Goal: Find specific fact: Find specific fact

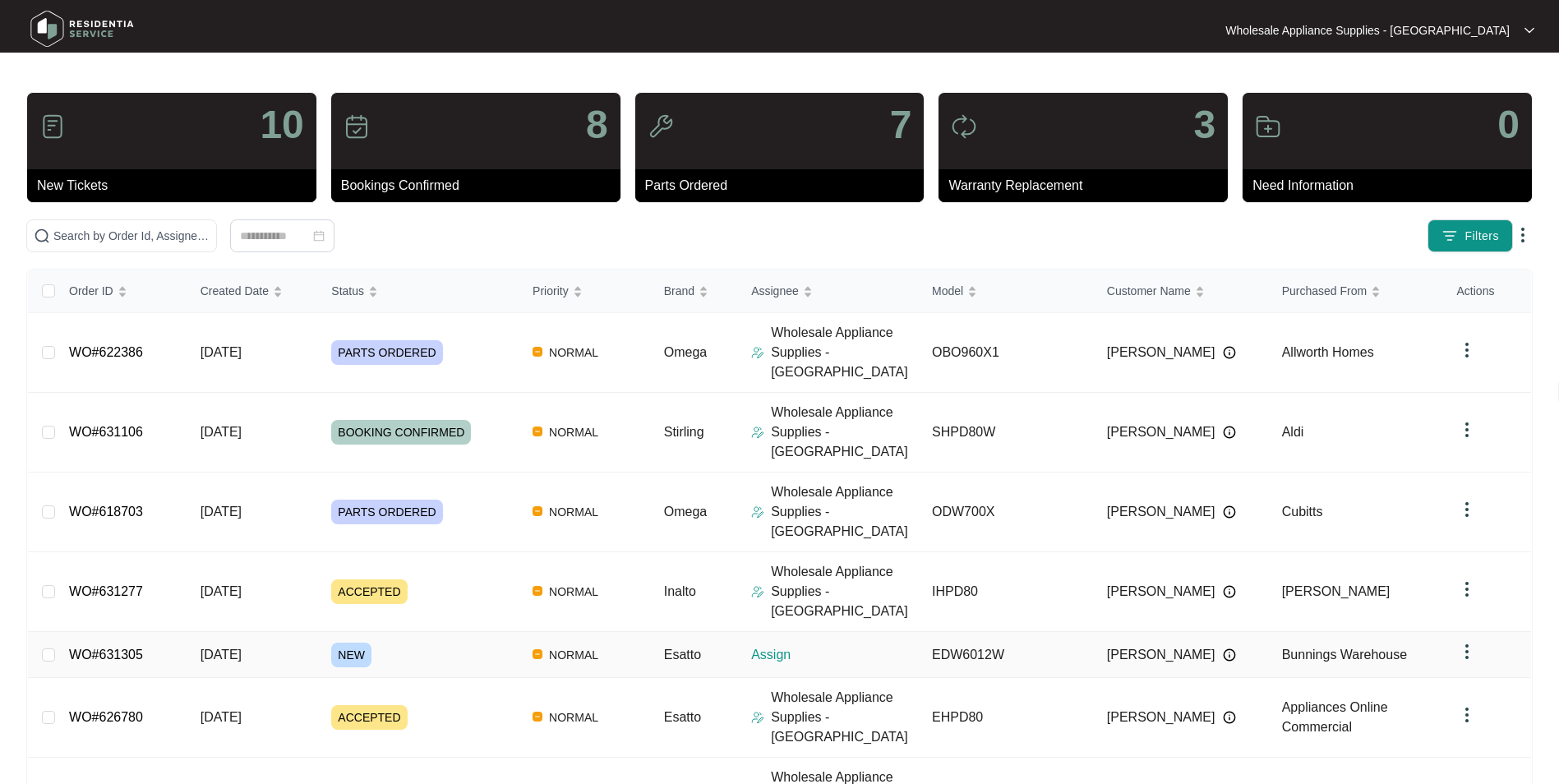
click at [236, 647] on span "[DATE]" at bounding box center [221, 654] width 41 height 14
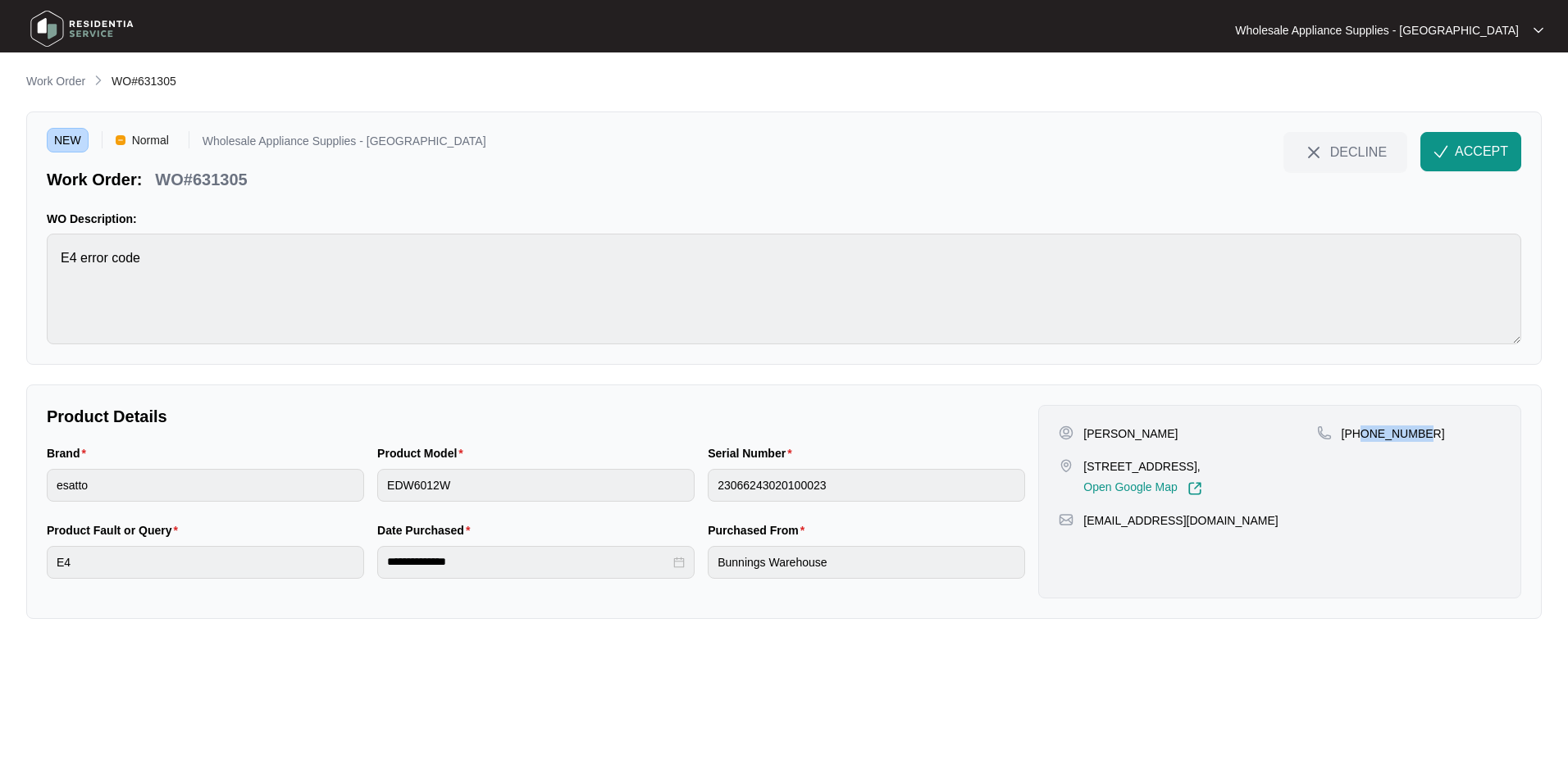
drag, startPoint x: 1419, startPoint y: 432, endPoint x: 1362, endPoint y: 445, distance: 58.5
click at [1362, 445] on div "[PHONE_NUMBER]" at bounding box center [1409, 460] width 184 height 70
copy p "412596580"
click at [1140, 436] on p "[PERSON_NAME]" at bounding box center [1130, 433] width 94 height 16
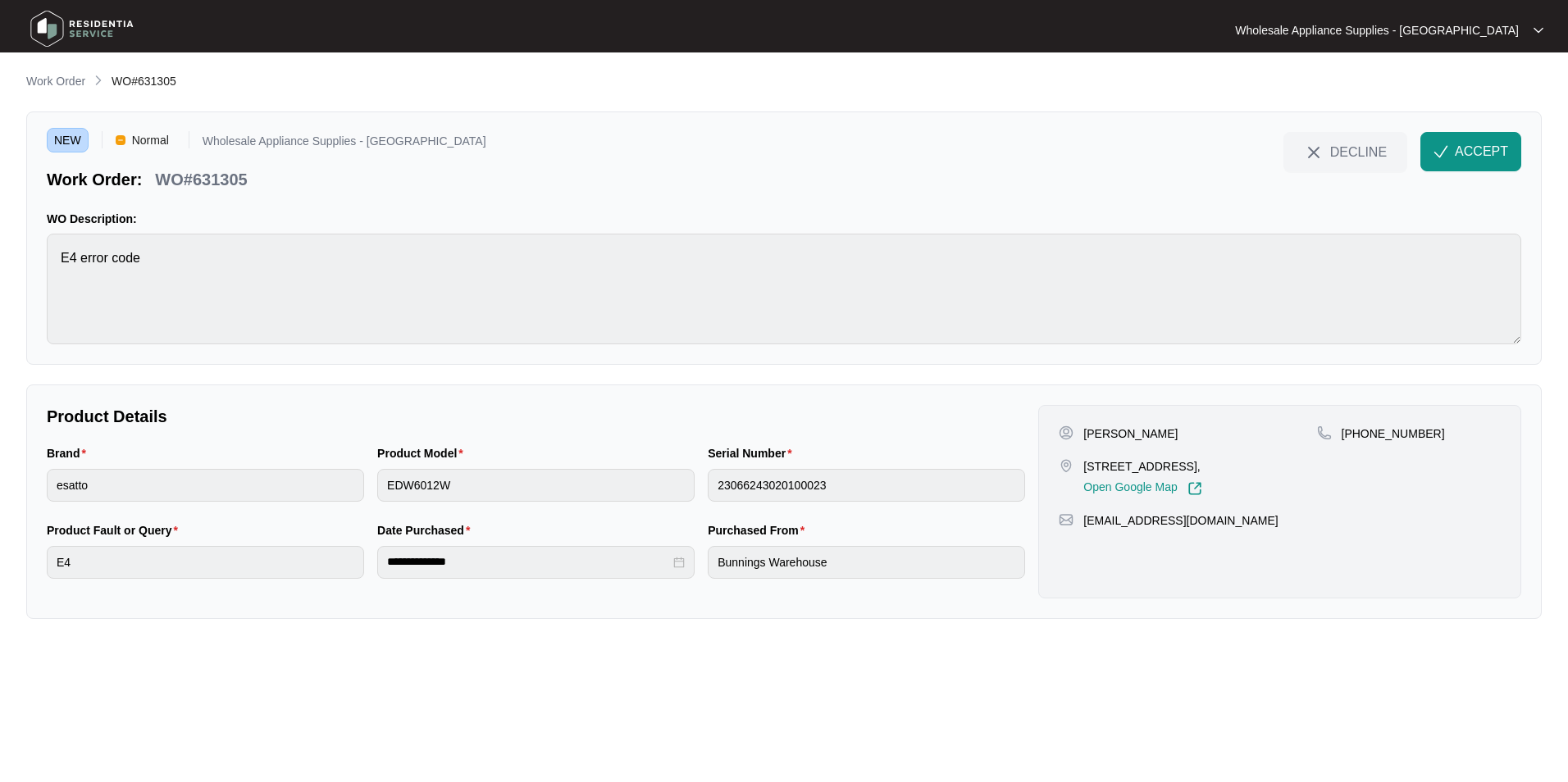
copy p "[PERSON_NAME]"
drag, startPoint x: 1187, startPoint y: 465, endPoint x: 1085, endPoint y: 468, distance: 102.0
click at [1085, 468] on p "[STREET_ADDRESS]," at bounding box center [1142, 466] width 118 height 16
copy p "[STREET_ADDRESS]"
drag, startPoint x: 1193, startPoint y: 540, endPoint x: 1081, endPoint y: 546, distance: 112.2
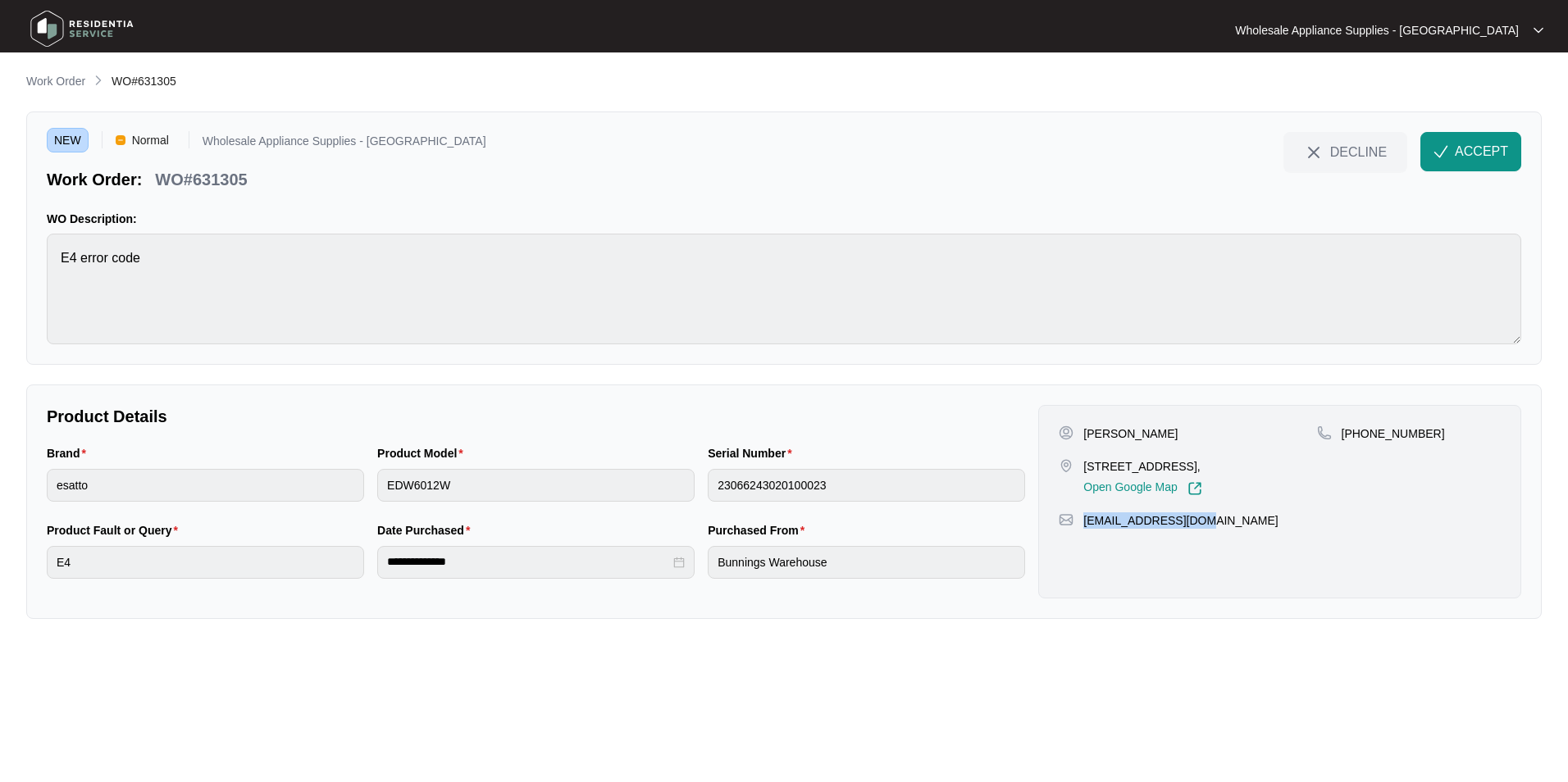
click at [1081, 546] on div "[PERSON_NAME] [STREET_ADDRESS], Open Google Map [PHONE_NUMBER] [EMAIL_ADDRESS][…" at bounding box center [1280, 502] width 483 height 193
copy p "[EMAIL_ADDRESS][DOMAIN_NAME]"
click at [242, 175] on p "WO#631305" at bounding box center [201, 179] width 92 height 23
copy p "631305"
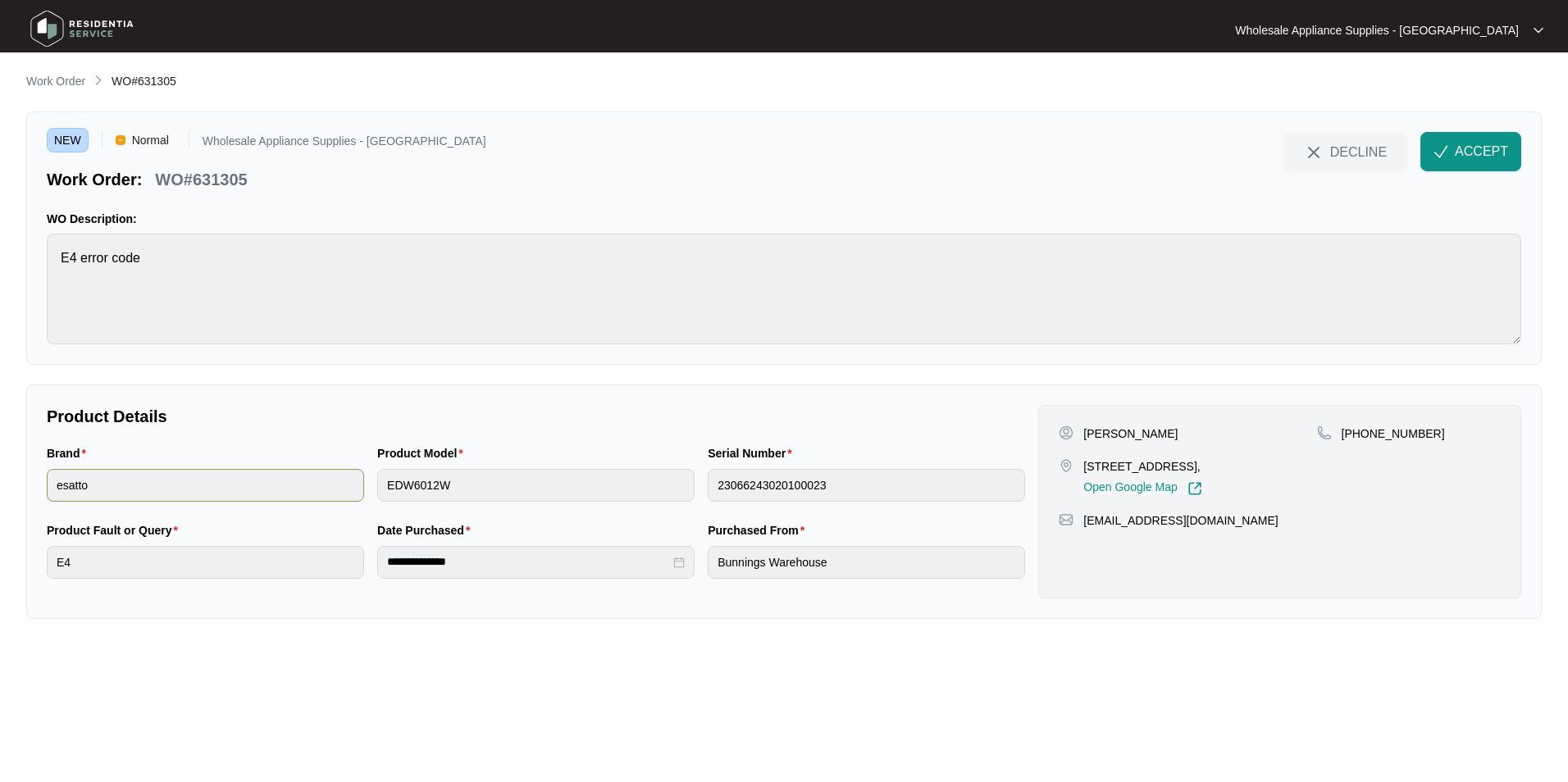
click at [358, 489] on div "Brand esatto Product Model EDW6012W Serial Number 23066243020100023" at bounding box center [536, 482] width 992 height 77
click at [690, 491] on div "Brand esatto Product Model EDW6012W Serial Number 23066243020100023" at bounding box center [536, 482] width 992 height 77
click at [277, 574] on div "**********" at bounding box center [536, 559] width 992 height 77
click at [1454, 153] on button "ACCEPT" at bounding box center [1471, 152] width 101 height 39
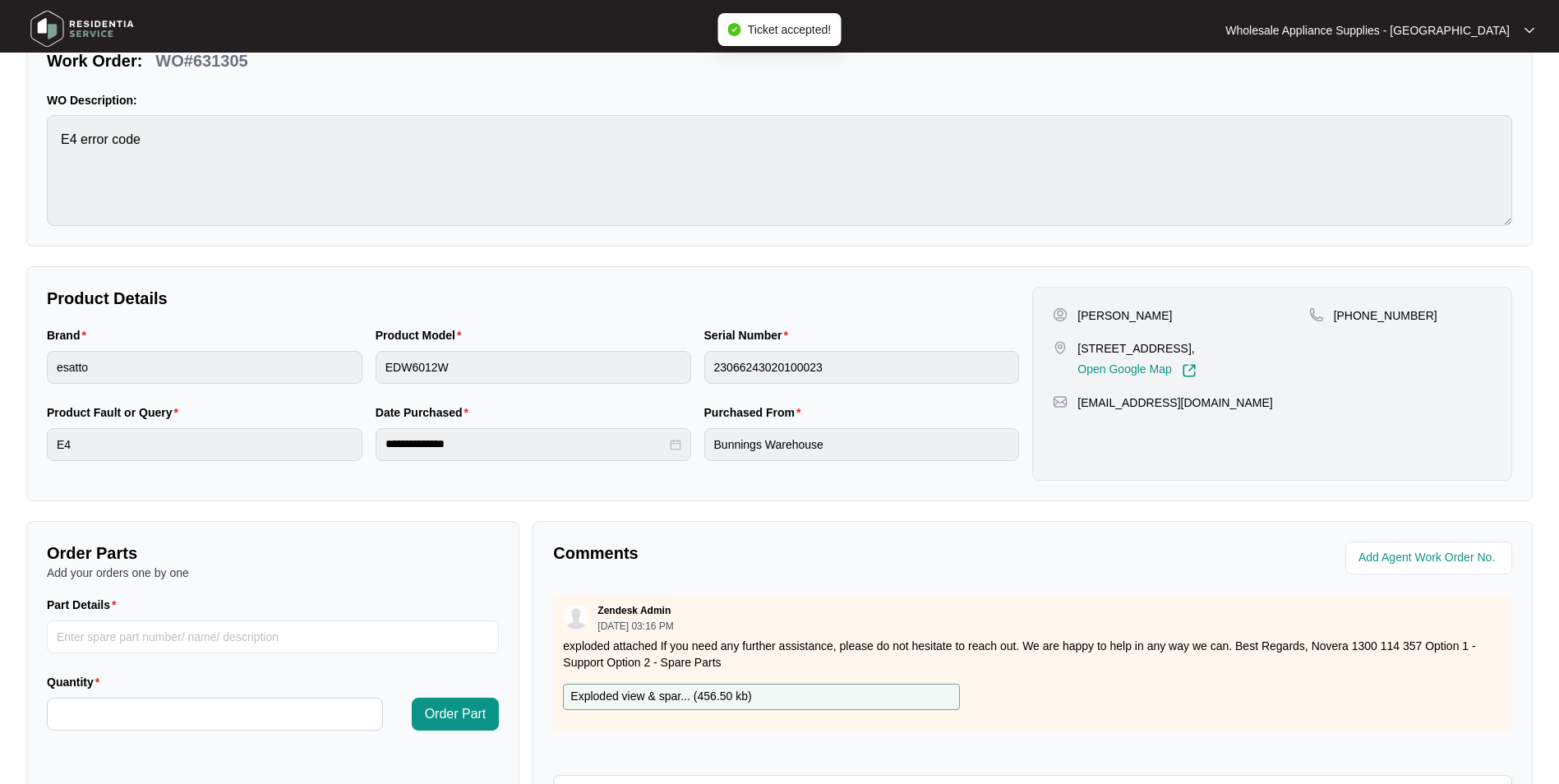
scroll to position [307, 0]
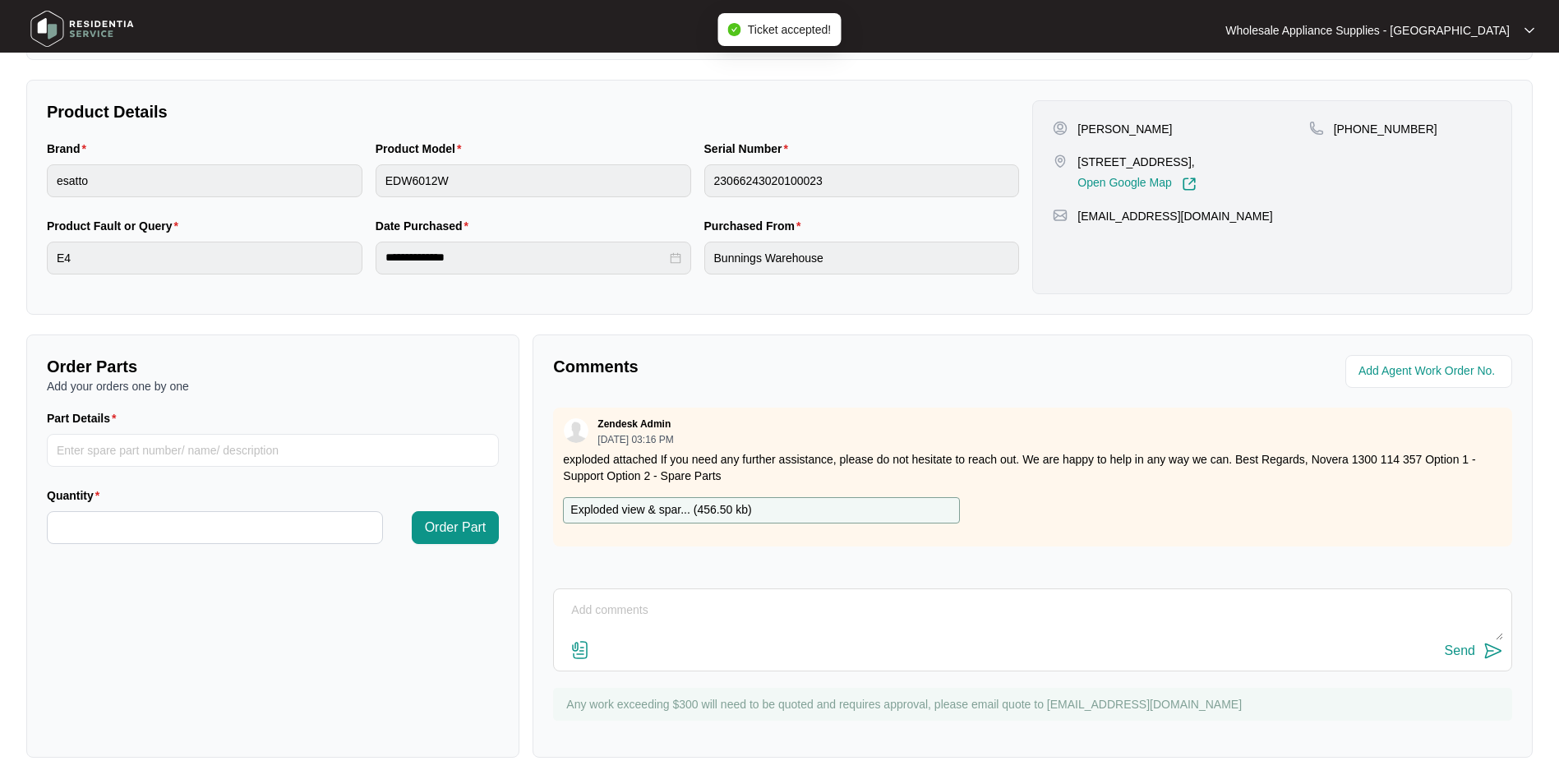
click at [670, 508] on p "Exploded view & spar... ( 456.50 kb )" at bounding box center [660, 510] width 181 height 18
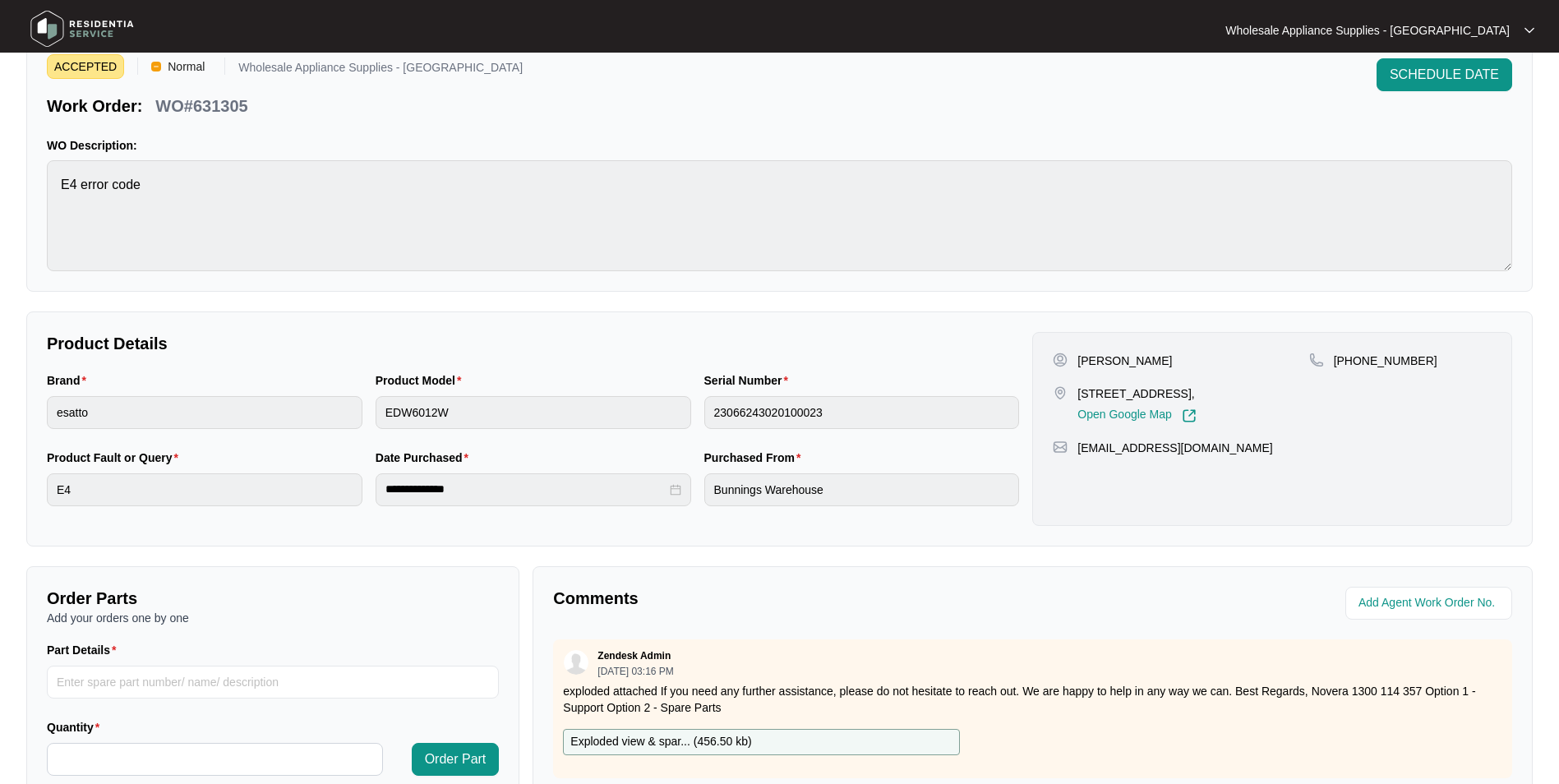
scroll to position [0, 0]
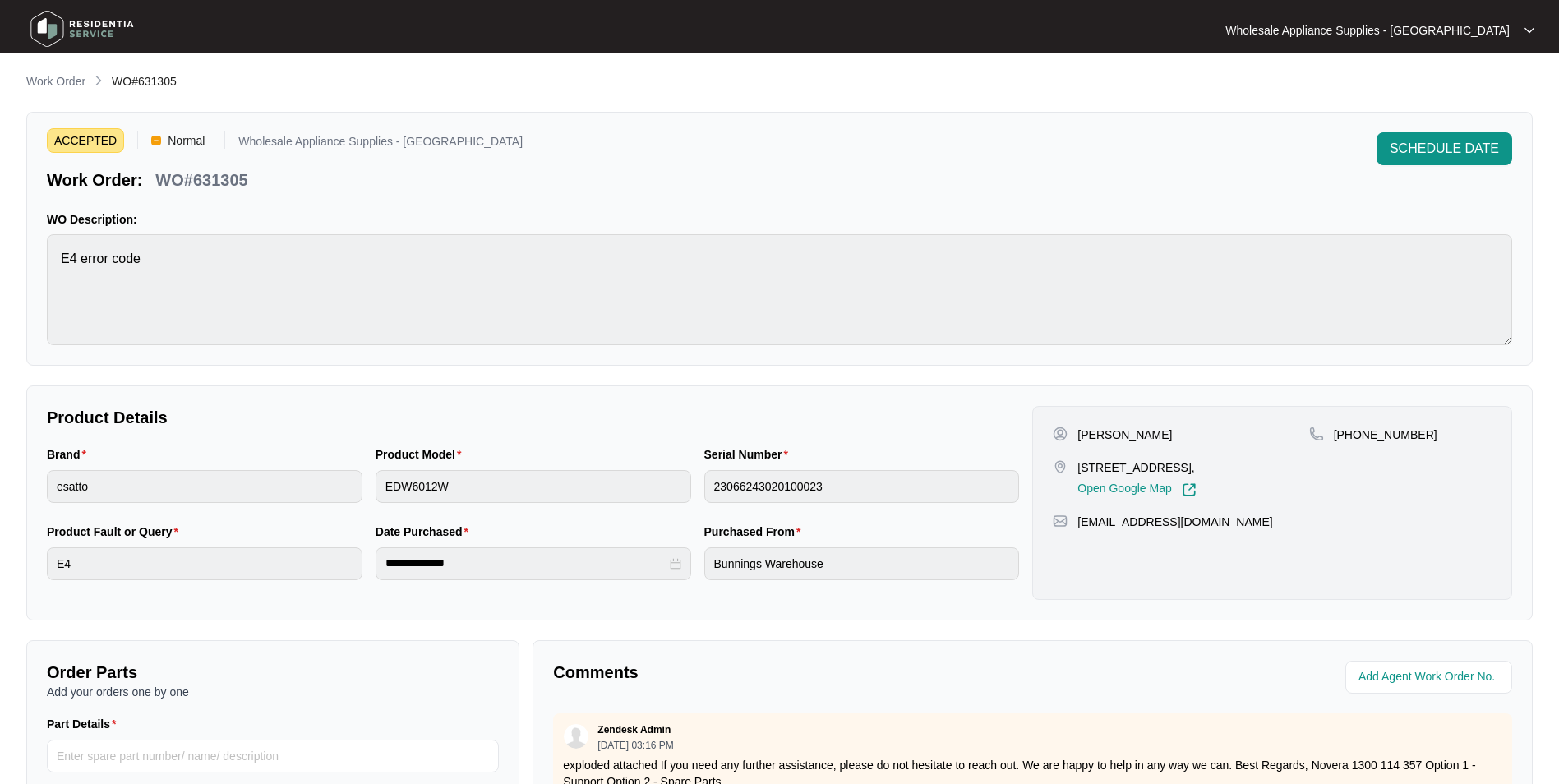
drag, startPoint x: 916, startPoint y: 141, endPoint x: 930, endPoint y: 155, distance: 19.8
click at [919, 150] on div "ACCEPTED Normal Wholesale Appliance Supplies - [GEOGRAPHIC_DATA] Work Order: WO…" at bounding box center [779, 162] width 1466 height 59
